Goal: Use online tool/utility: Utilize a website feature to perform a specific function

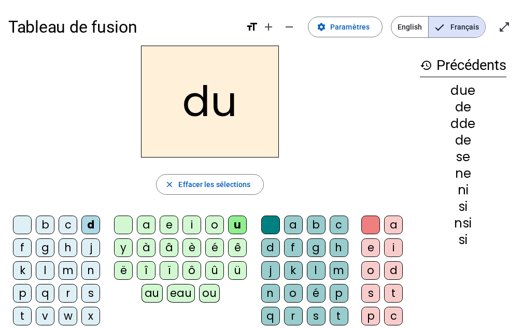
scroll to position [52, 0]
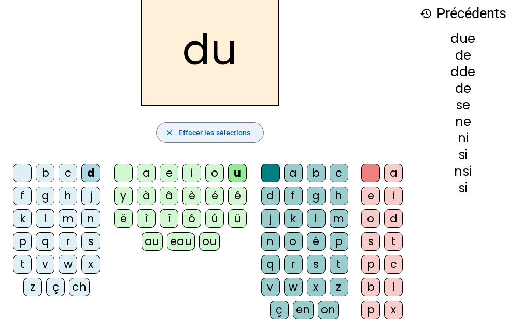
drag, startPoint x: 0, startPoint y: 0, endPoint x: 222, endPoint y: 135, distance: 259.9
click at [222, 135] on span "Effacer les sélections" at bounding box center [214, 133] width 72 height 12
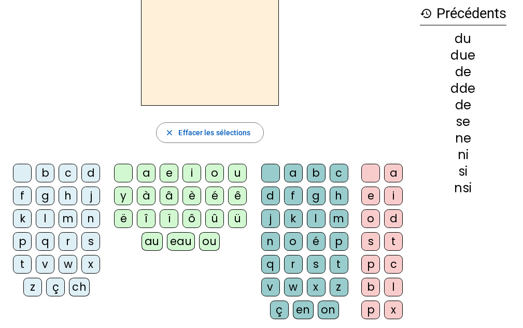
scroll to position [0, 0]
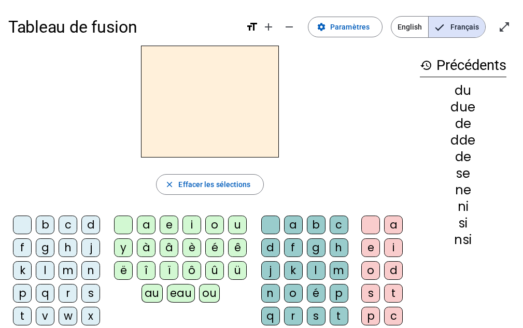
click at [43, 291] on div "q" at bounding box center [45, 293] width 19 height 19
click at [239, 228] on div "u" at bounding box center [237, 225] width 19 height 19
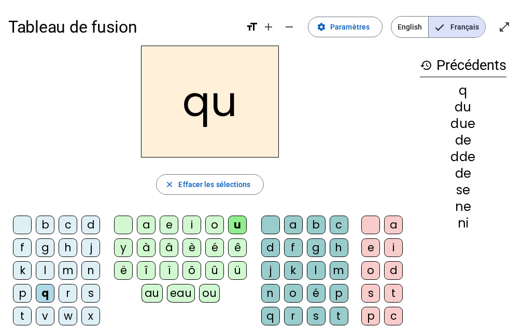
click at [399, 250] on div "i" at bounding box center [393, 248] width 19 height 19
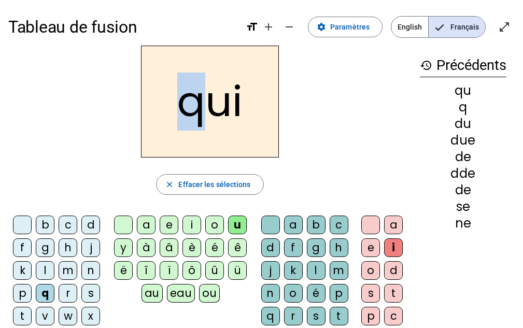
drag, startPoint x: 177, startPoint y: 111, endPoint x: 194, endPoint y: 116, distance: 17.7
click at [196, 116] on h2 "qui" at bounding box center [210, 102] width 138 height 112
click at [163, 113] on h2 "qui" at bounding box center [210, 102] width 138 height 112
click at [126, 227] on div at bounding box center [123, 225] width 19 height 19
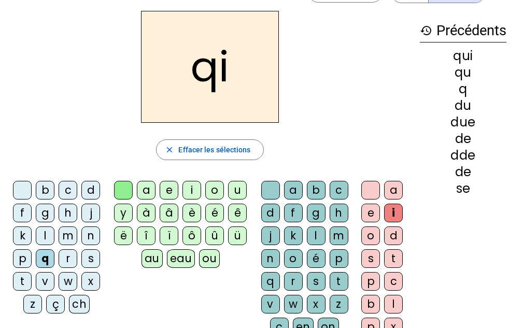
scroll to position [52, 0]
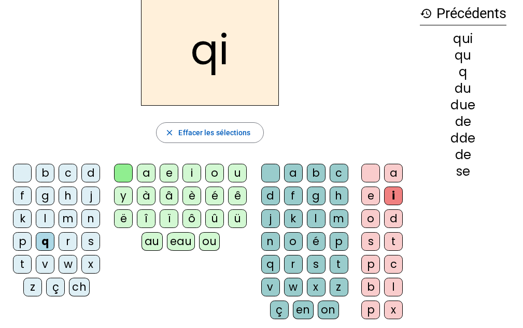
click at [320, 262] on div "s" at bounding box center [316, 264] width 19 height 19
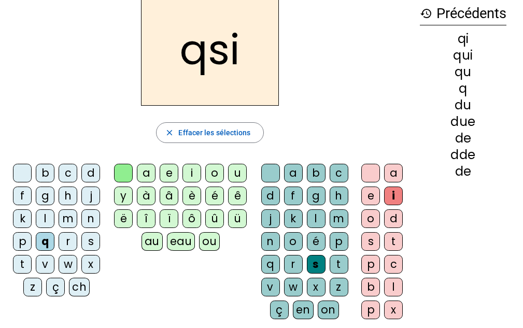
click at [20, 175] on div at bounding box center [22, 173] width 19 height 19
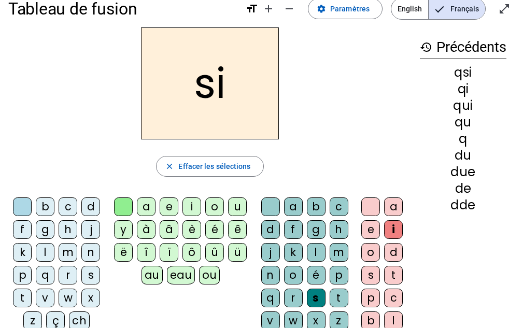
scroll to position [0, 0]
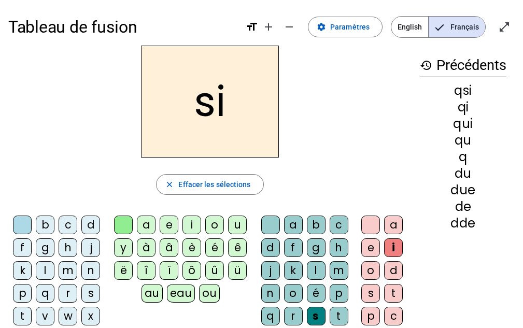
click at [267, 293] on div "n" at bounding box center [270, 293] width 19 height 19
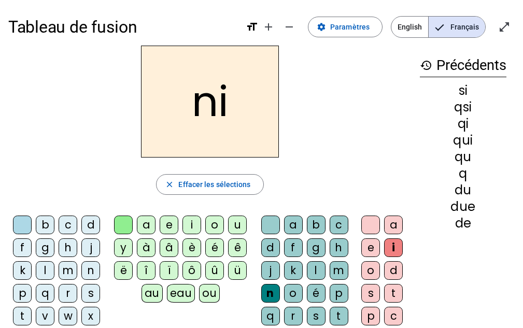
click at [374, 251] on div "e" at bounding box center [370, 248] width 19 height 19
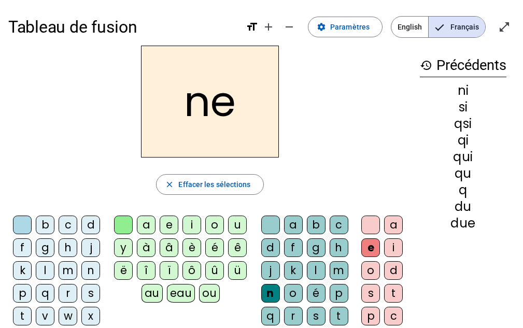
scroll to position [52, 0]
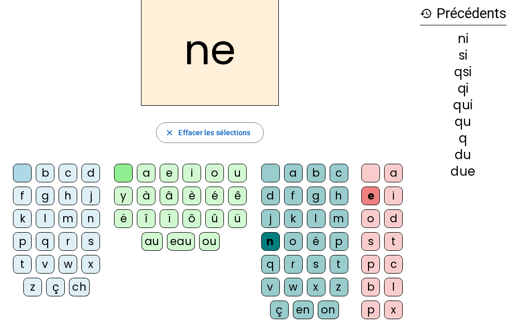
click at [320, 260] on div "s" at bounding box center [316, 264] width 19 height 19
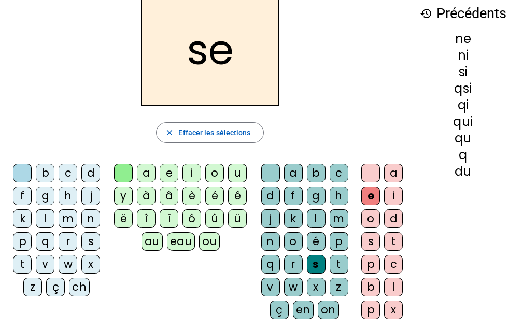
click at [271, 173] on div at bounding box center [270, 173] width 19 height 19
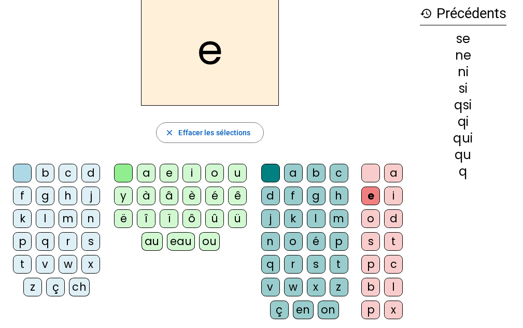
click at [241, 172] on div "u" at bounding box center [237, 173] width 19 height 19
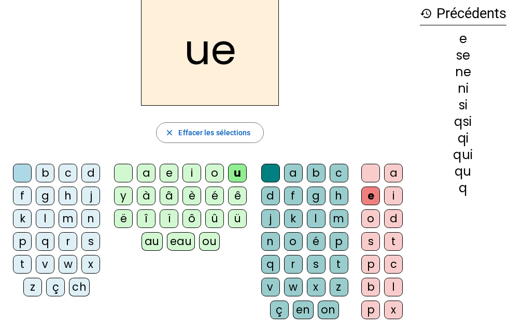
click at [89, 243] on div "s" at bounding box center [90, 241] width 19 height 19
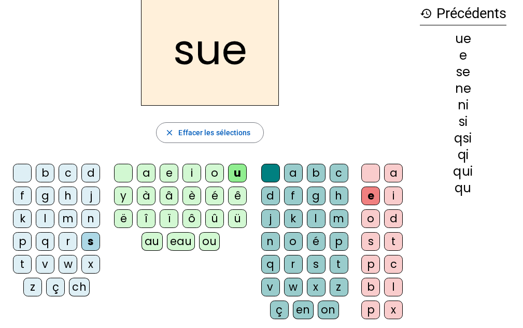
click at [362, 170] on div at bounding box center [370, 173] width 19 height 19
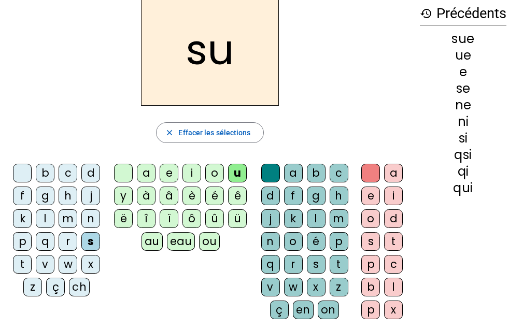
click at [23, 264] on div "t" at bounding box center [22, 264] width 19 height 19
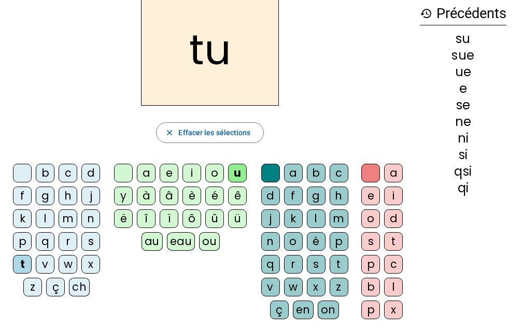
click at [390, 177] on div "a" at bounding box center [393, 173] width 19 height 19
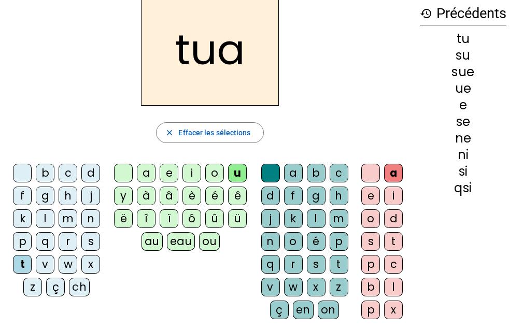
click at [256, 172] on div "a b c d f g h j k l m n o é p q r s t v w x z ç en on" at bounding box center [306, 244] width 101 height 168
click at [262, 170] on div at bounding box center [270, 173] width 19 height 19
click at [269, 173] on div at bounding box center [270, 173] width 19 height 19
click at [370, 175] on div at bounding box center [370, 173] width 19 height 19
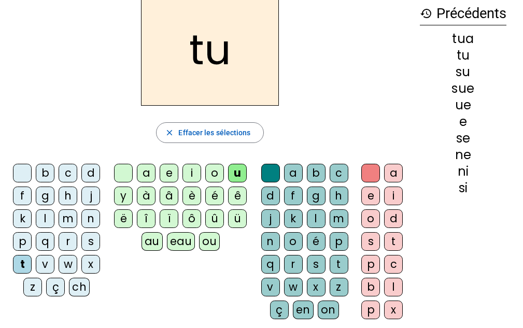
click at [388, 173] on div "a" at bounding box center [393, 173] width 19 height 19
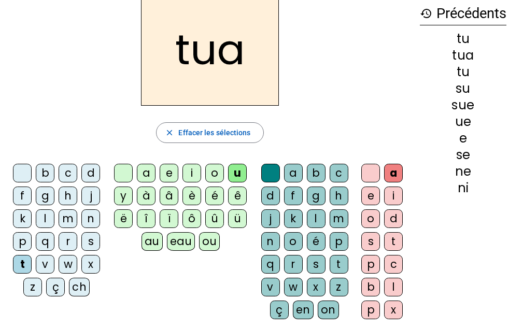
click at [373, 176] on div at bounding box center [370, 173] width 19 height 19
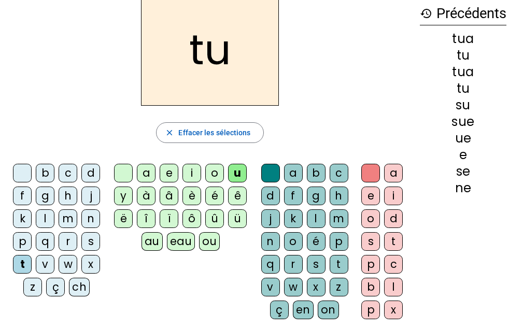
click at [144, 176] on div "a" at bounding box center [146, 173] width 19 height 19
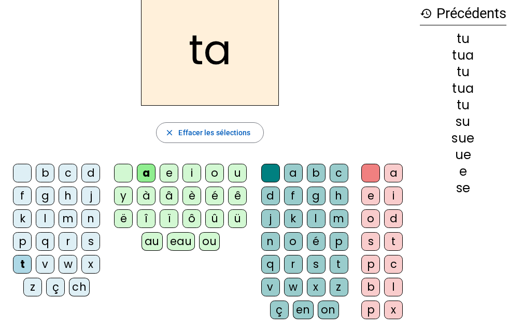
click at [344, 217] on div "m" at bounding box center [339, 218] width 19 height 19
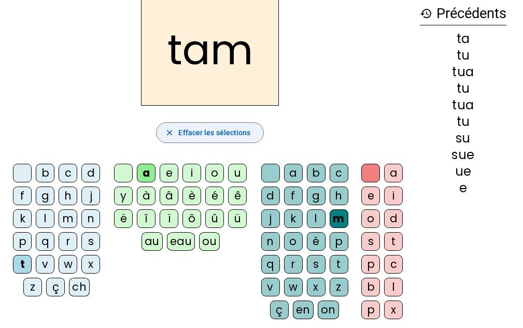
click at [213, 134] on span "Effacer les sélections" at bounding box center [214, 133] width 72 height 12
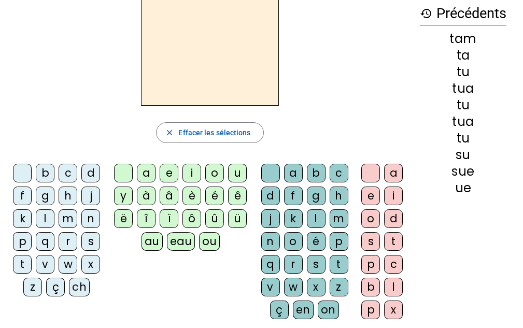
click at [70, 220] on div "m" at bounding box center [68, 218] width 19 height 19
click at [147, 174] on div "a" at bounding box center [146, 173] width 19 height 19
